Goal: Task Accomplishment & Management: Manage account settings

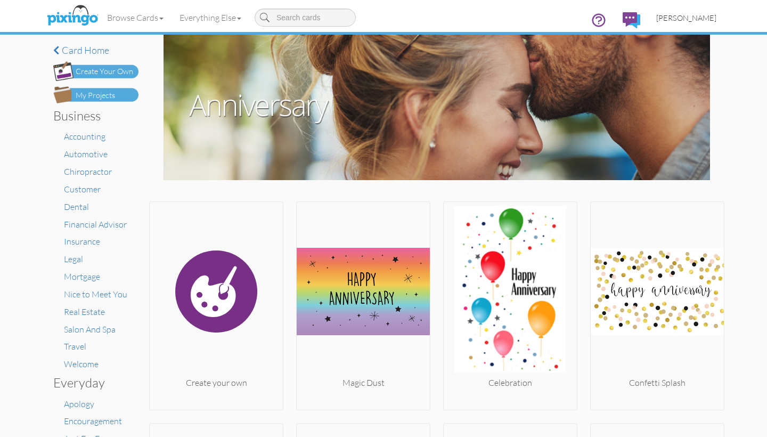
click at [677, 17] on span "[PERSON_NAME]" at bounding box center [686, 17] width 60 height 9
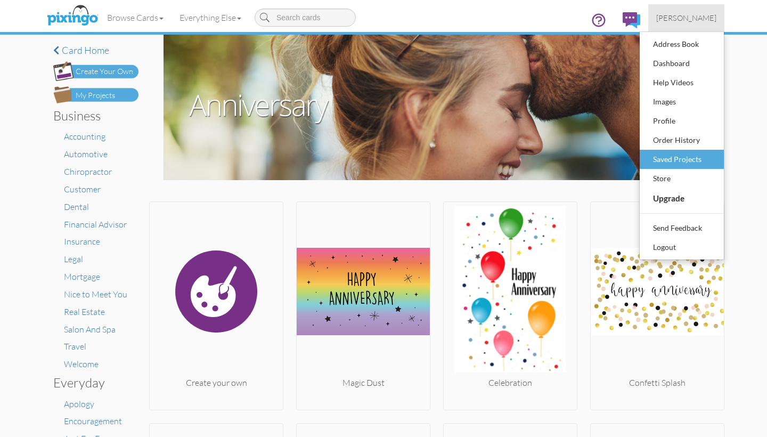
click at [675, 159] on div "Saved Projects" at bounding box center [681, 159] width 63 height 16
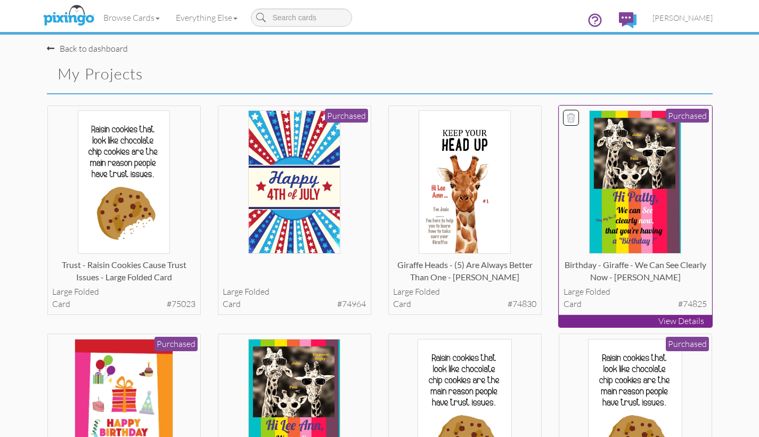
click at [638, 318] on p "View Details" at bounding box center [635, 321] width 153 height 12
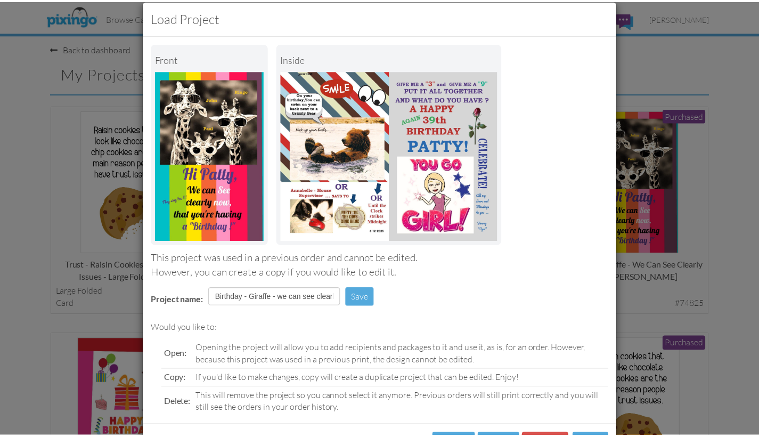
scroll to position [58, 0]
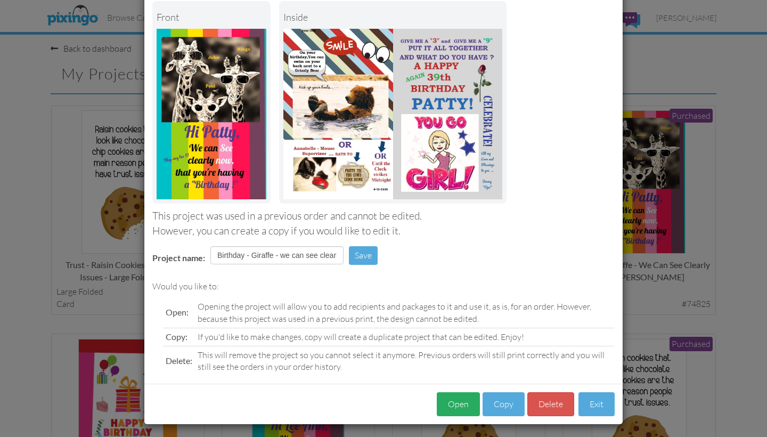
click at [455, 399] on button "Open" at bounding box center [458, 404] width 43 height 24
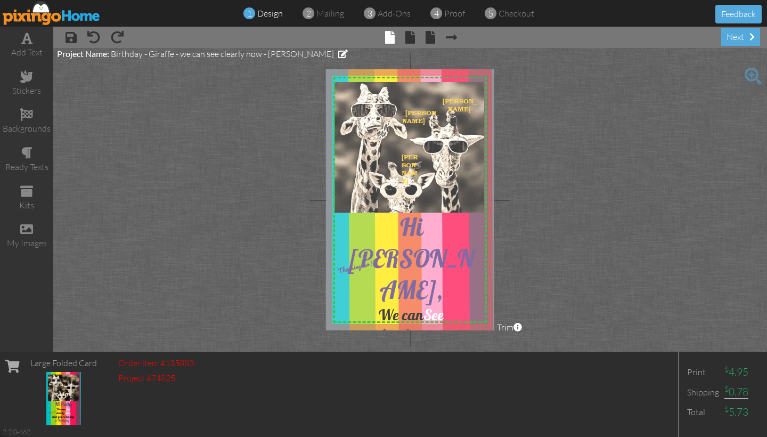
click at [752, 75] on span at bounding box center [752, 76] width 17 height 17
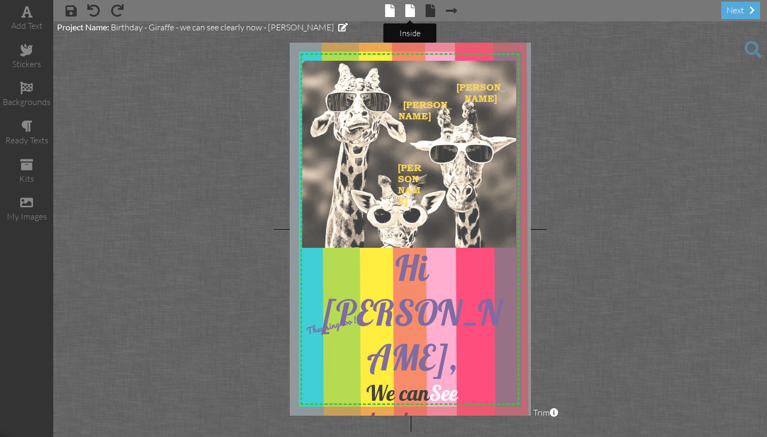
click at [408, 13] on span at bounding box center [410, 10] width 10 height 13
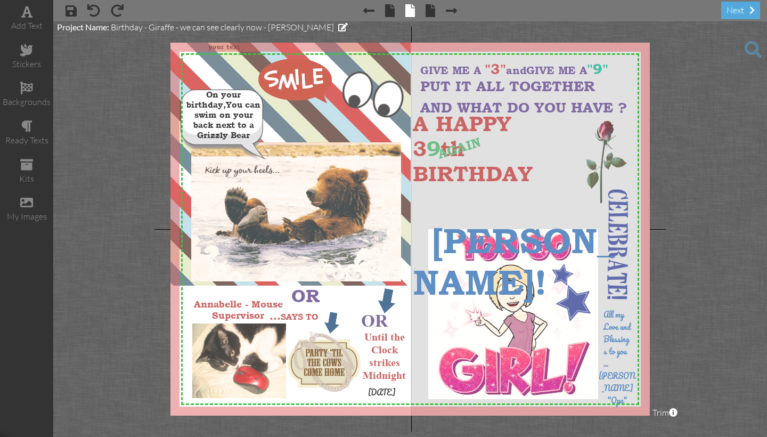
click at [752, 48] on span at bounding box center [752, 49] width 17 height 17
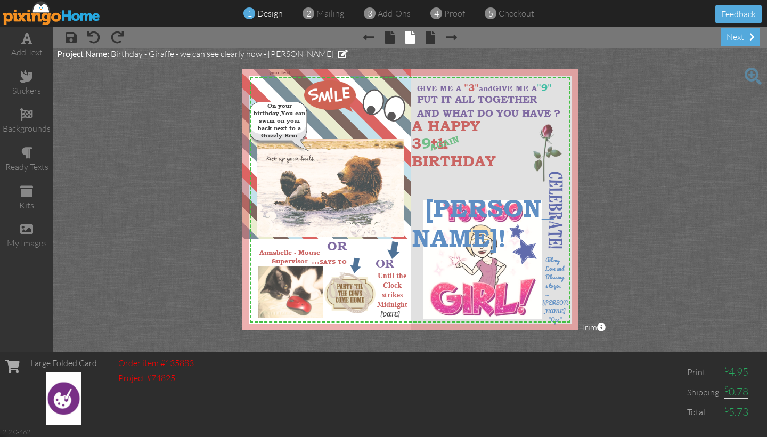
click at [59, 16] on img at bounding box center [52, 13] width 98 height 24
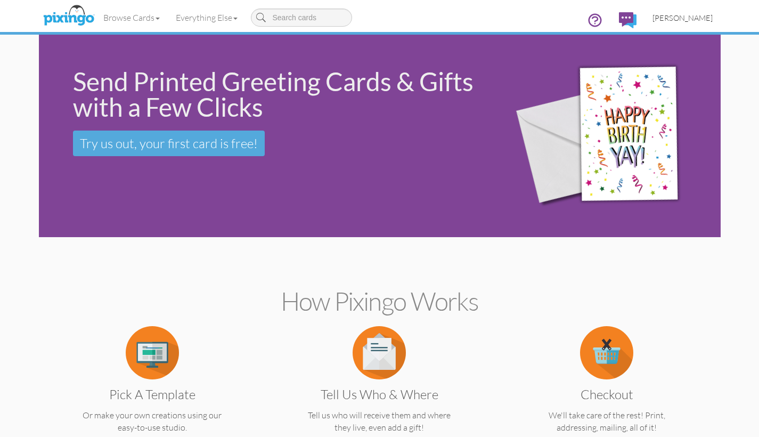
click at [669, 18] on span "[PERSON_NAME]" at bounding box center [682, 17] width 60 height 9
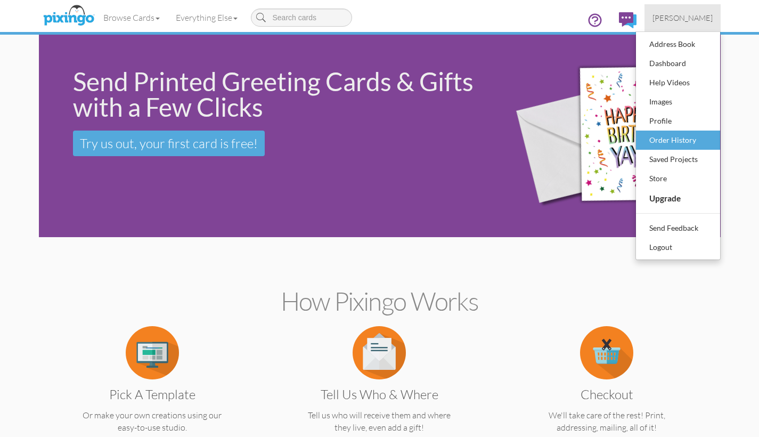
click at [664, 139] on div "Order History" at bounding box center [677, 140] width 63 height 16
